Goal: Information Seeking & Learning: Learn about a topic

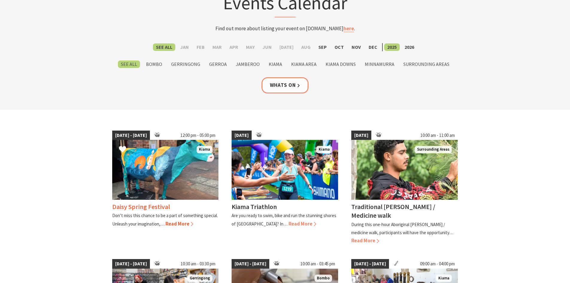
scroll to position [60, 0]
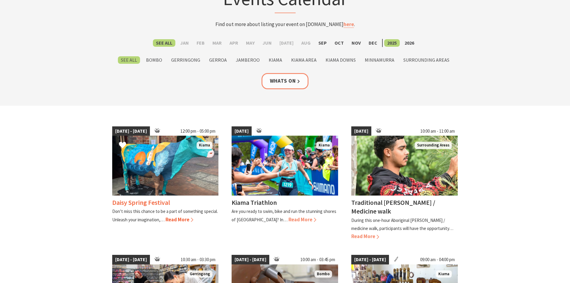
click at [173, 219] on span "Read More" at bounding box center [179, 219] width 28 height 7
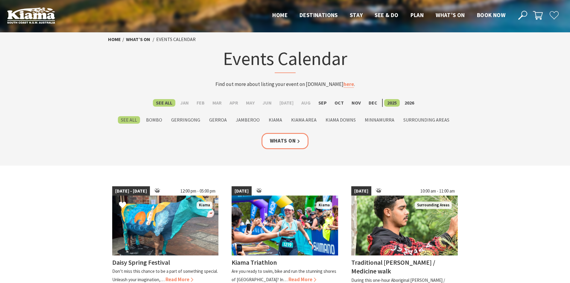
scroll to position [60, 0]
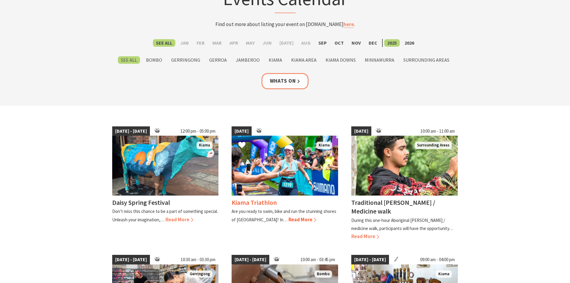
click at [288, 218] on span "Read More" at bounding box center [302, 219] width 28 height 7
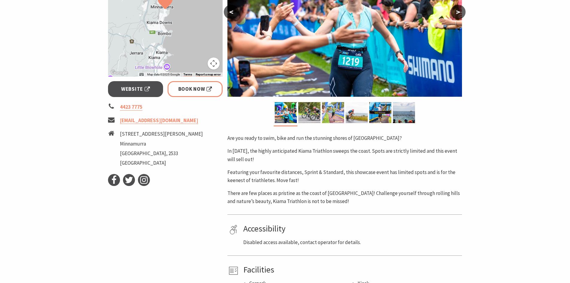
scroll to position [180, 0]
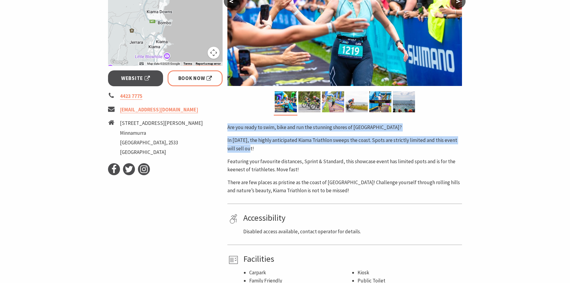
drag, startPoint x: 246, startPoint y: 149, endPoint x: 227, endPoint y: 127, distance: 28.8
click at [227, 127] on div "Area Kiama #Community Events #Festivals #Sporting Events < > Are you ready to s…" at bounding box center [344, 101] width 239 height 368
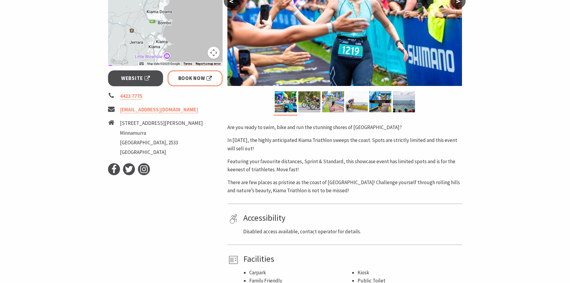
click at [327, 191] on p "There are few places as pristine as the coast of Kiama! Challenge yourself thro…" at bounding box center [344, 186] width 235 height 16
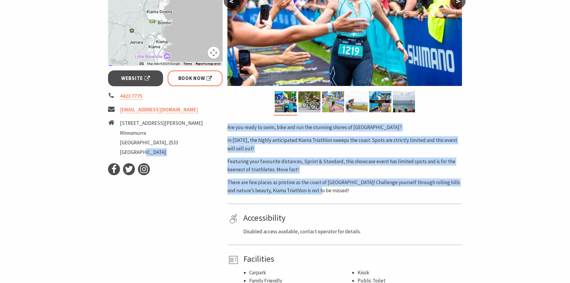
drag, startPoint x: 326, startPoint y: 191, endPoint x: 221, endPoint y: 127, distance: 123.0
click at [221, 127] on div "Event Dates: 27 Sep 2025 ← Move left → Move right ↑ Move up ↓ Move down + Zoom …" at bounding box center [285, 101] width 359 height 368
copy div "Facebook Twitter Instagram Area Kiama #Community Events #Festivals #Sporting Ev…"
